Goal: Transaction & Acquisition: Purchase product/service

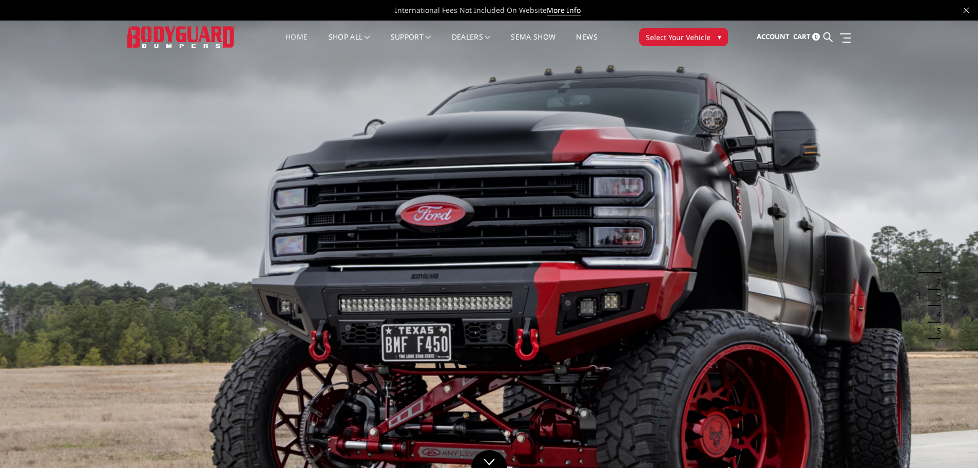
click at [938, 278] on button "2" at bounding box center [936, 281] width 10 height 16
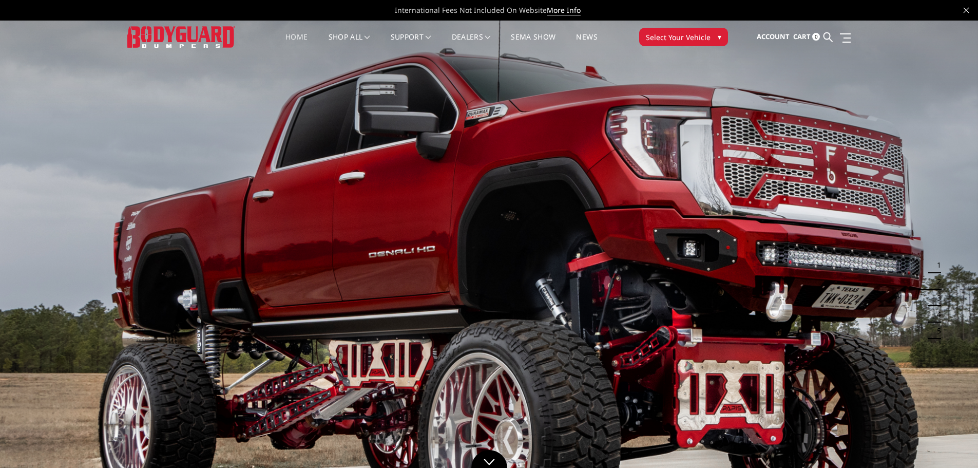
click at [937, 297] on button "3" at bounding box center [936, 298] width 10 height 16
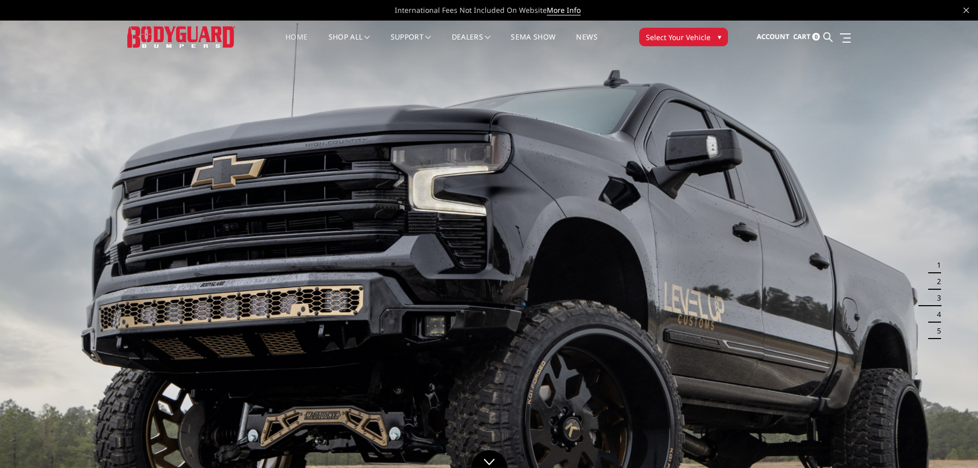
click at [935, 314] on button "4" at bounding box center [936, 314] width 10 height 16
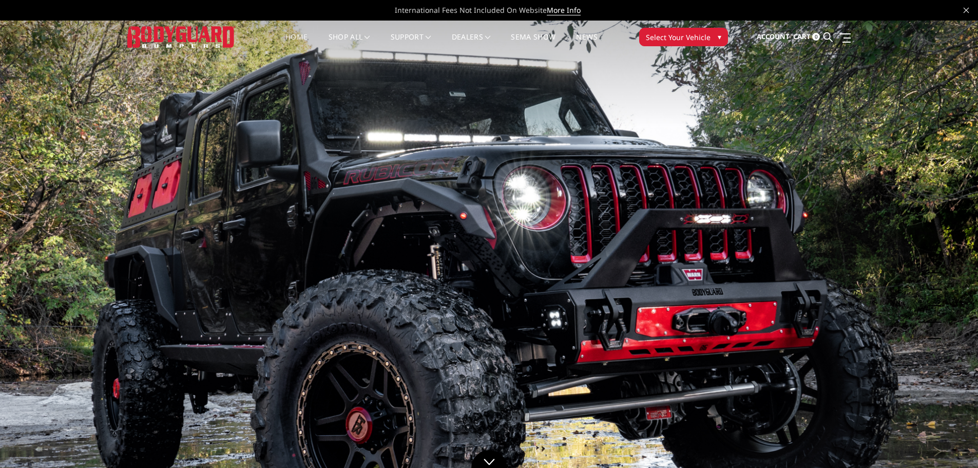
click at [937, 333] on button "5" at bounding box center [936, 331] width 10 height 16
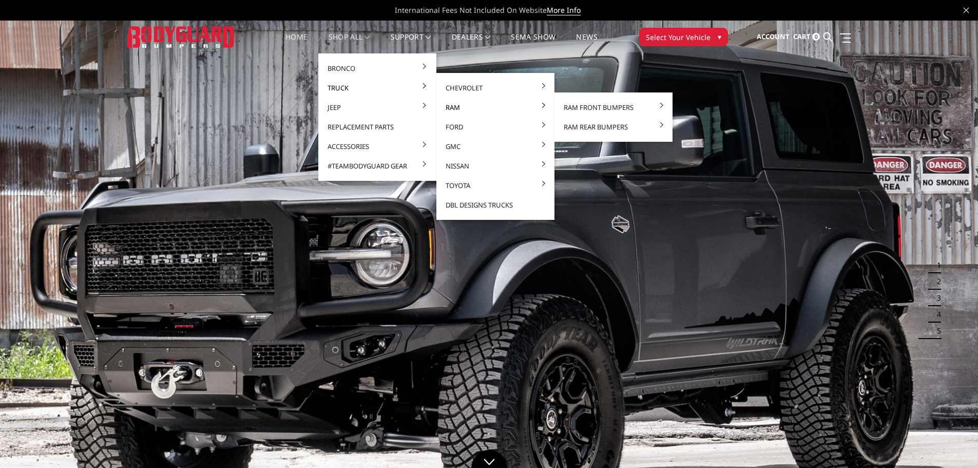
click at [448, 111] on link "Ram" at bounding box center [496, 108] width 110 height 20
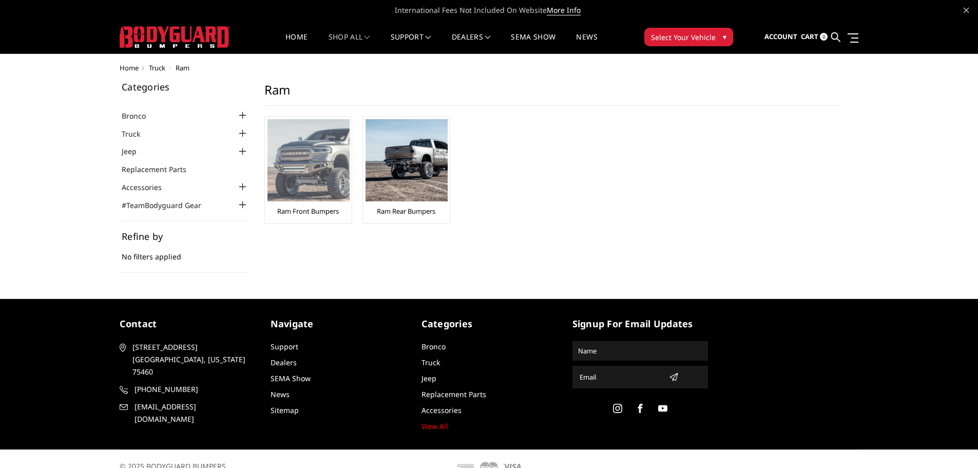
click at [314, 204] on div "Ram Front Bumpers" at bounding box center [309, 170] width 82 height 102
click at [323, 211] on link "Ram Front Bumpers" at bounding box center [308, 210] width 62 height 9
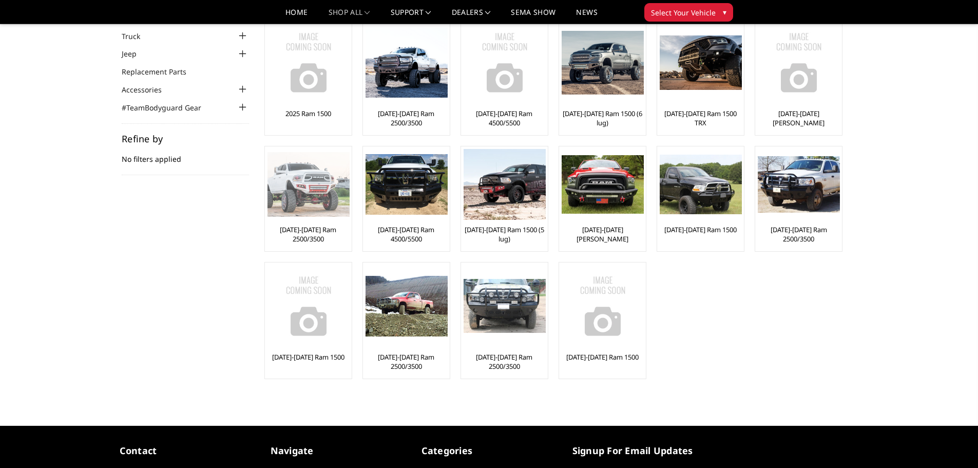
scroll to position [51, 0]
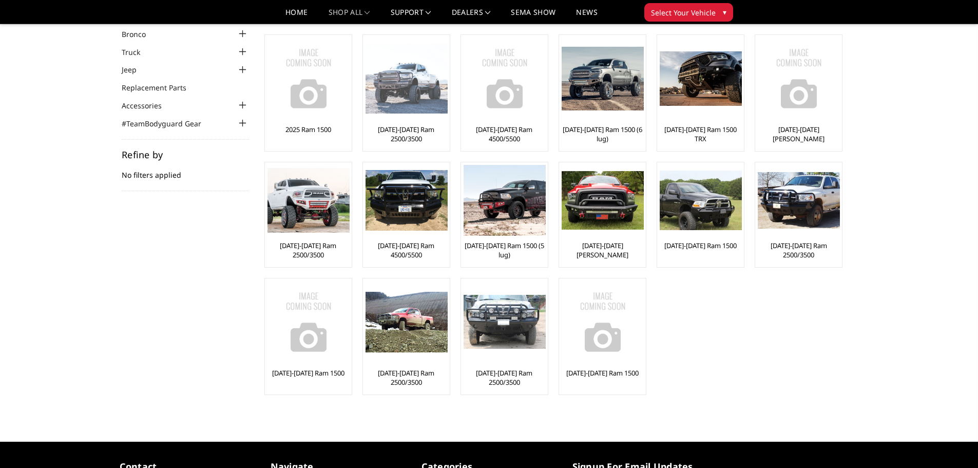
click at [428, 137] on link "[DATE]-[DATE] Ram 2500/3500" at bounding box center [407, 134] width 82 height 18
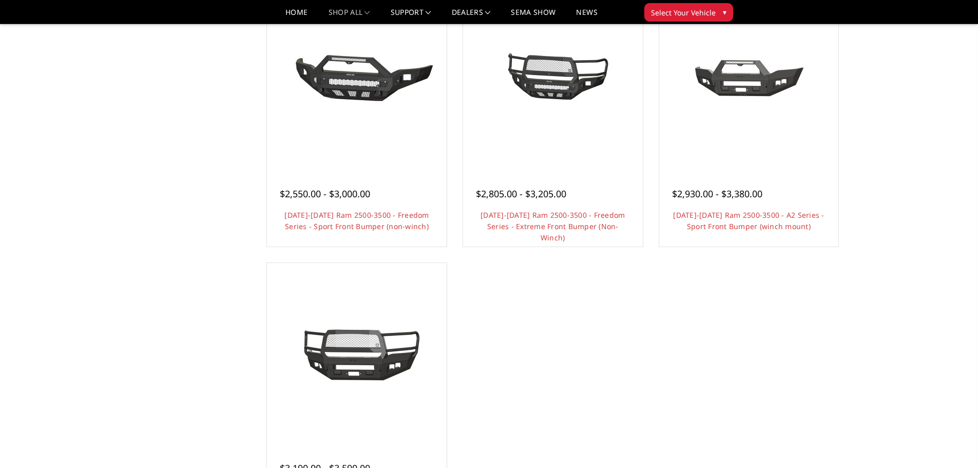
scroll to position [668, 0]
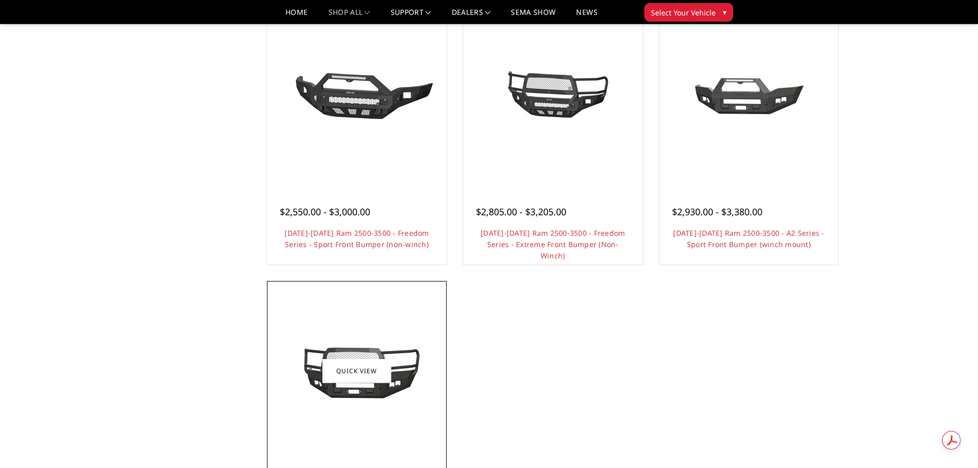
drag, startPoint x: 350, startPoint y: 412, endPoint x: 394, endPoint y: 412, distance: 44.2
click at [352, 412] on div at bounding box center [357, 371] width 175 height 175
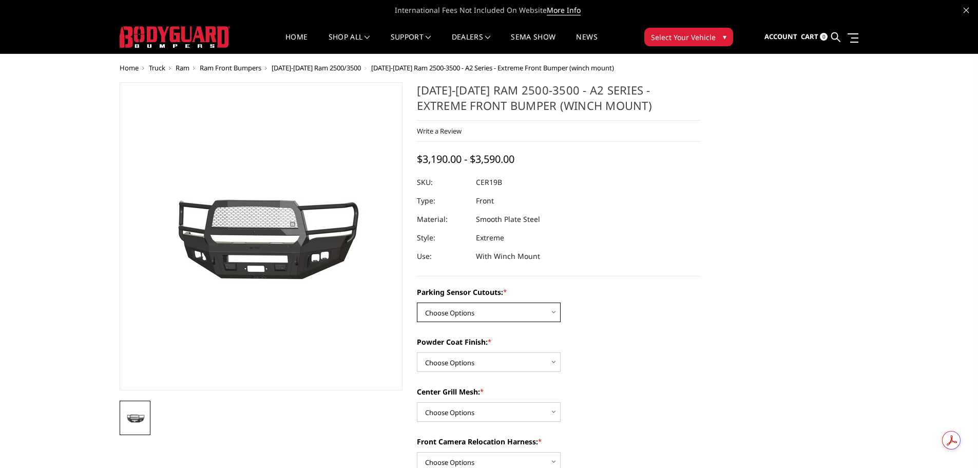
click at [551, 314] on select "Choose Options No - Without Parking Sensor Cutouts Yes - With Parking Sensor Cu…" at bounding box center [489, 313] width 144 height 20
select select "1879"
click at [417, 303] on select "Choose Options No - Without Parking Sensor Cutouts Yes - With Parking Sensor Cu…" at bounding box center [489, 313] width 144 height 20
click at [533, 363] on select "Choose Options Bare Metal Textured Black Powder Coat" at bounding box center [489, 362] width 144 height 20
select select "1881"
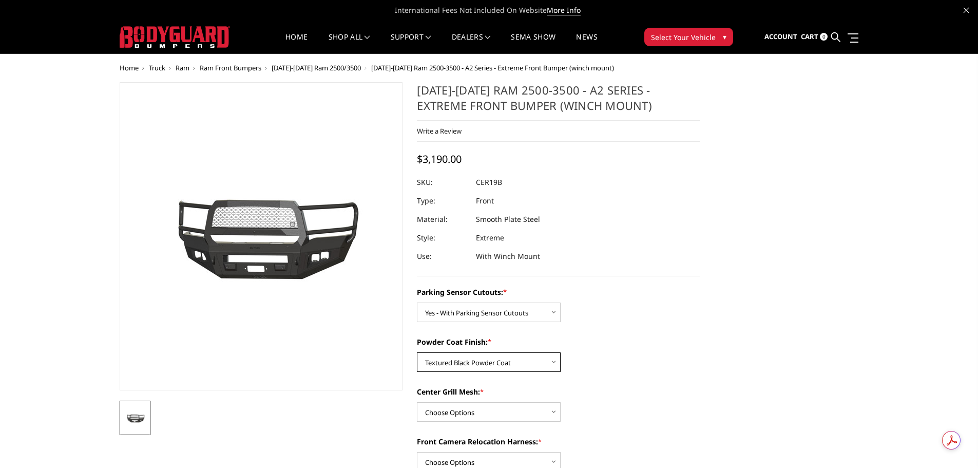
click at [417, 352] on select "Choose Options Bare Metal Textured Black Powder Coat" at bounding box center [489, 362] width 144 height 20
click at [527, 413] on select "Choose Options WITH Center Grill Mesh WITHOUT Center Grill Mesh" at bounding box center [489, 412] width 144 height 20
select select "1883"
click at [417, 402] on select "Choose Options WITH Center Grill Mesh WITHOUT Center Grill Mesh" at bounding box center [489, 412] width 144 height 20
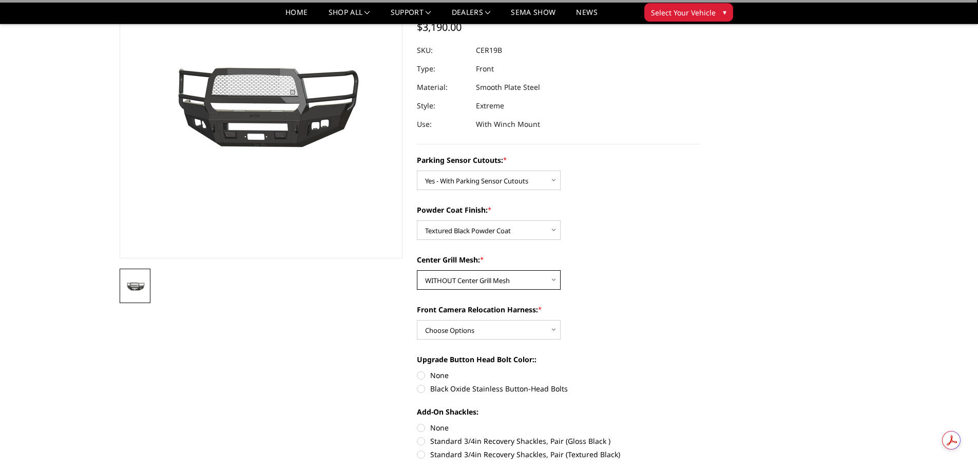
scroll to position [103, 0]
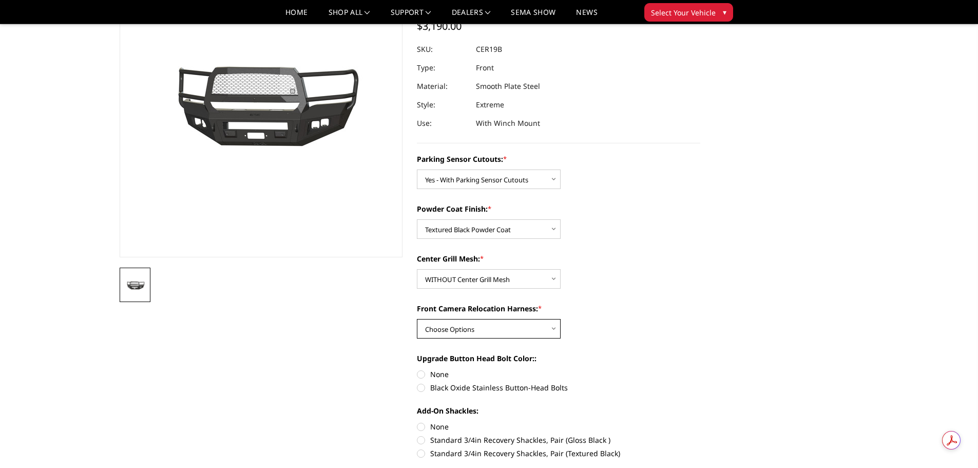
click at [546, 328] on select "Choose Options WITH Front Camera Relocation Harness WITHOUT Front Camera Reloca…" at bounding box center [489, 329] width 144 height 20
select select "1884"
click at [417, 319] on select "Choose Options WITH Front Camera Relocation Harness WITHOUT Front Camera Reloca…" at bounding box center [489, 329] width 144 height 20
click at [421, 387] on label "Black Oxide Stainless Button-Head Bolts" at bounding box center [559, 387] width 284 height 11
click at [701, 369] on input "Black Oxide Stainless Button-Head Bolts" at bounding box center [701, 369] width 1 height 1
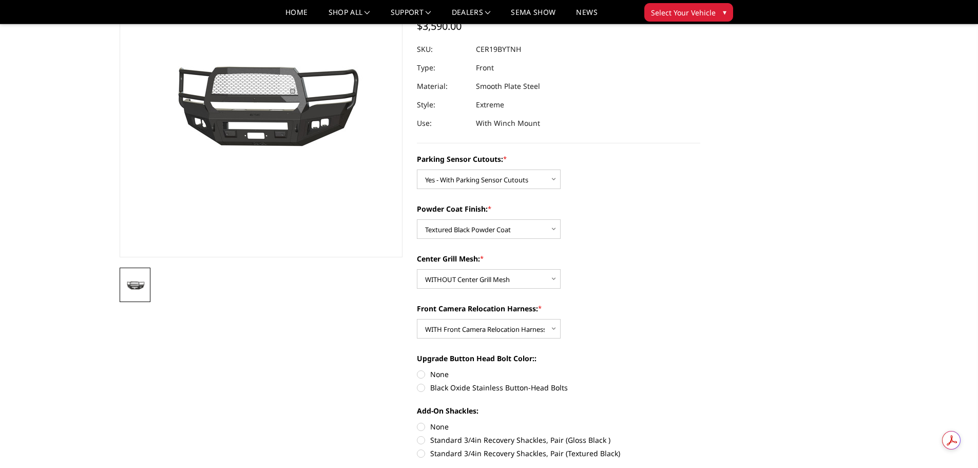
radio input "true"
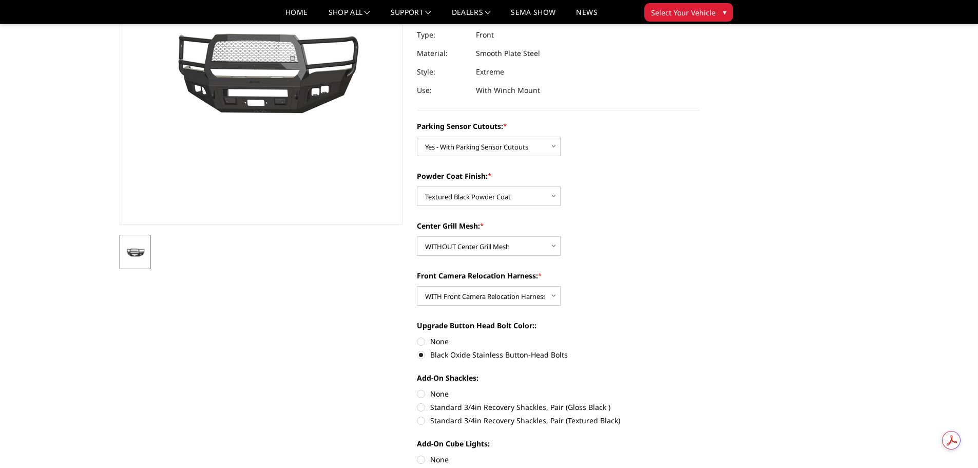
scroll to position [154, 0]
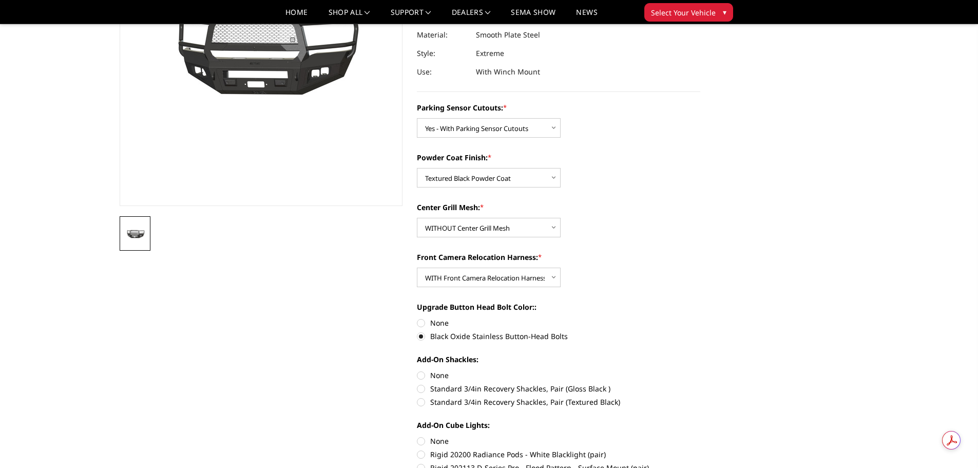
click at [420, 403] on label "Standard 3/4in Recovery Shackles, Pair (Textured Black)" at bounding box center [559, 401] width 284 height 11
click at [701, 384] on input "Standard 3/4in Recovery Shackles, Pair (Textured Black)" at bounding box center [701, 383] width 1 height 1
radio input "true"
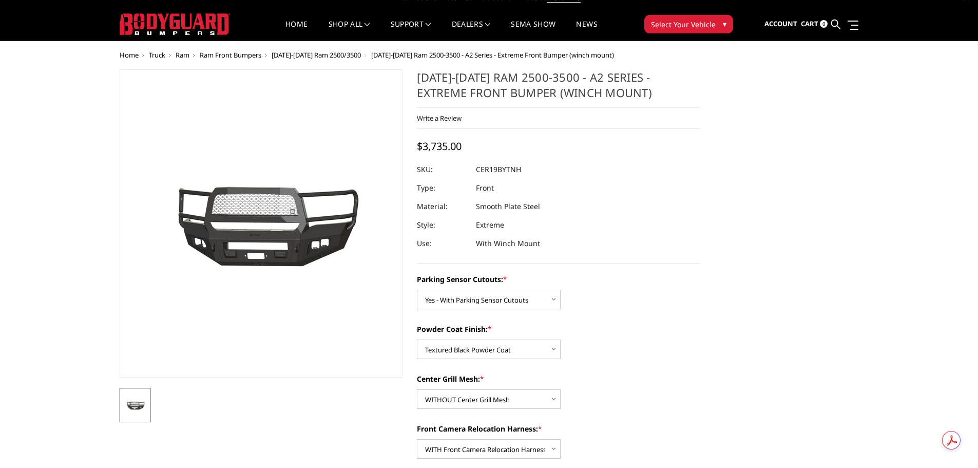
scroll to position [0, 0]
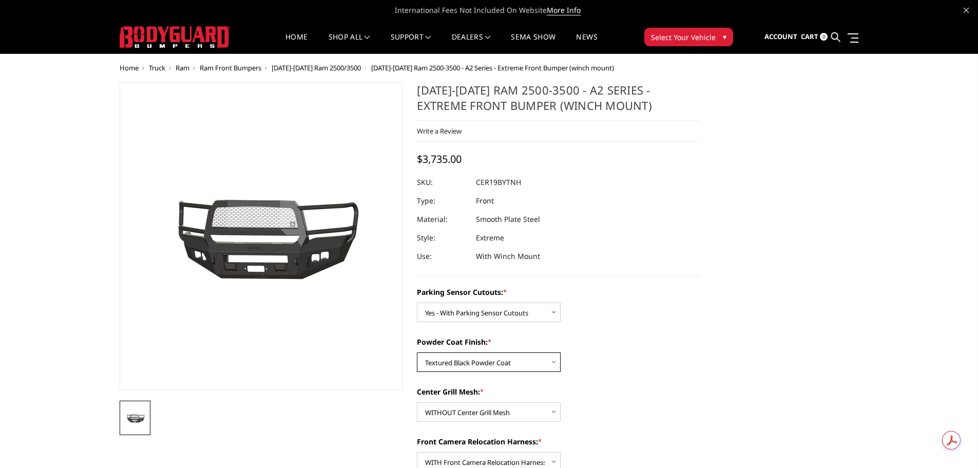
click at [550, 364] on select "Choose Options Bare Metal Textured Black Powder Coat" at bounding box center [489, 362] width 144 height 20
click at [417, 352] on select "Choose Options Bare Metal Textured Black Powder Coat" at bounding box center [489, 362] width 144 height 20
click at [552, 361] on select "Choose Options Bare Metal Textured Black Powder Coat" at bounding box center [489, 362] width 144 height 20
select select "1881"
click at [417, 352] on select "Choose Options Bare Metal Textured Black Powder Coat" at bounding box center [489, 362] width 144 height 20
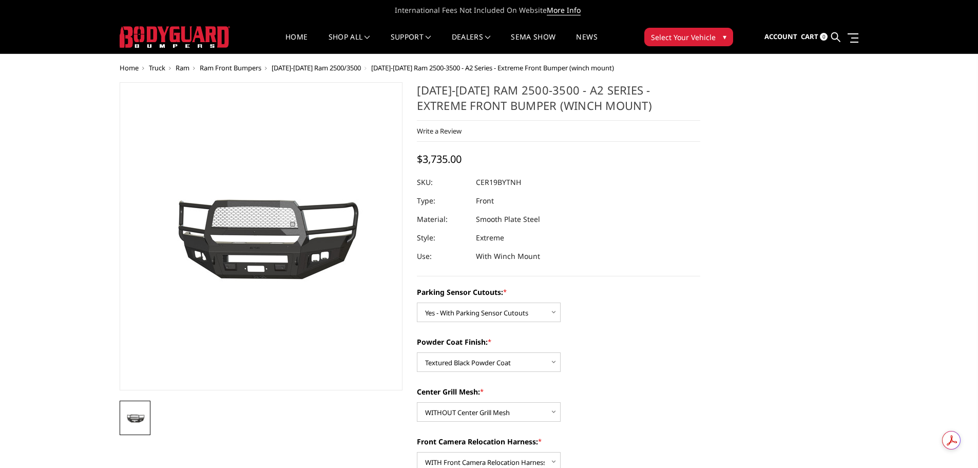
click at [964, 8] on icon at bounding box center [966, 10] width 5 height 5
